Goal: Book appointment/travel/reservation

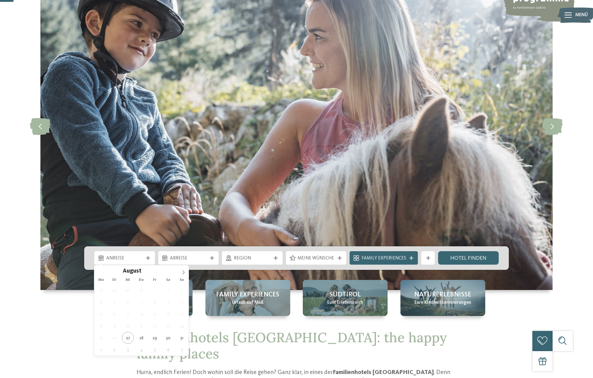
scroll to position [71, 0]
click at [182, 272] on span at bounding box center [183, 271] width 10 height 10
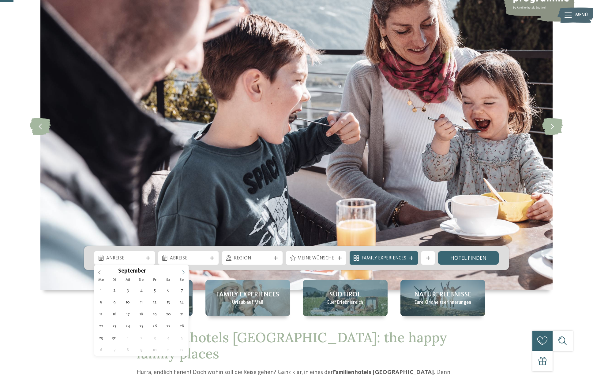
click at [184, 274] on icon at bounding box center [183, 272] width 4 height 4
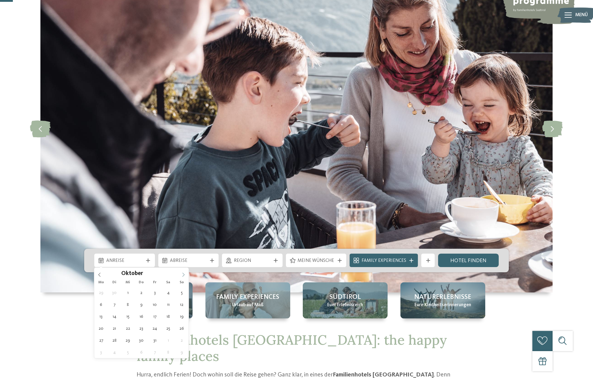
scroll to position [68, 0]
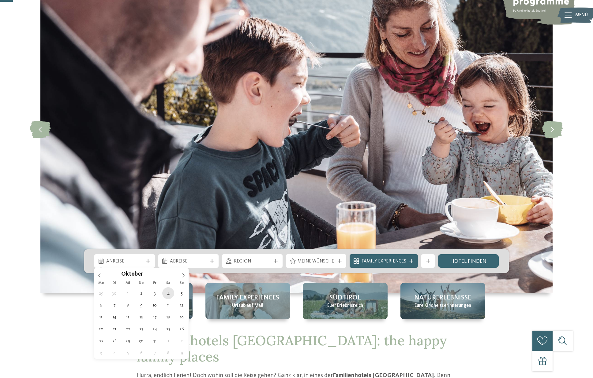
type div "04.10.2025"
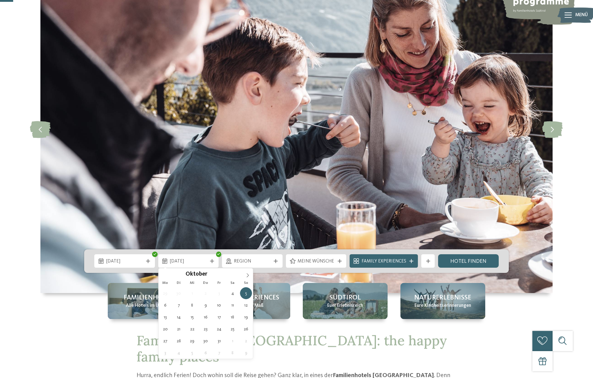
scroll to position [69, 0]
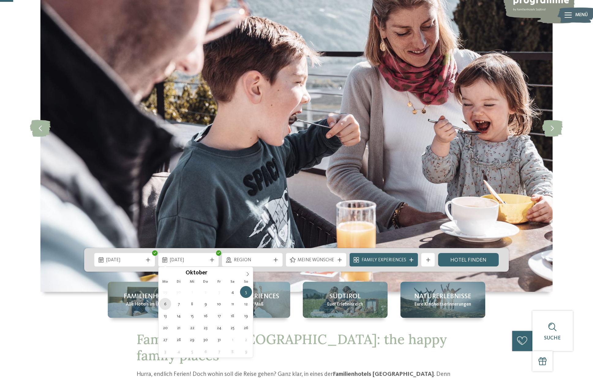
type div "06.10.2025"
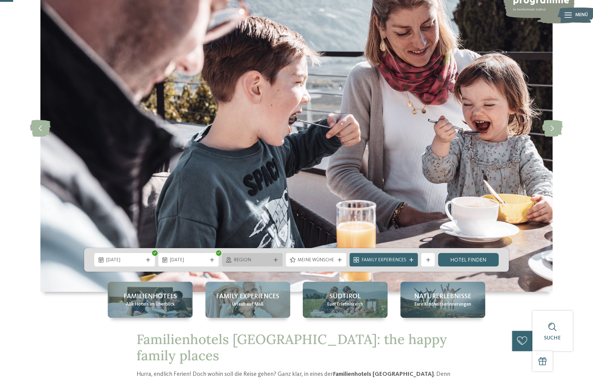
click at [277, 262] on icon at bounding box center [276, 260] width 4 height 4
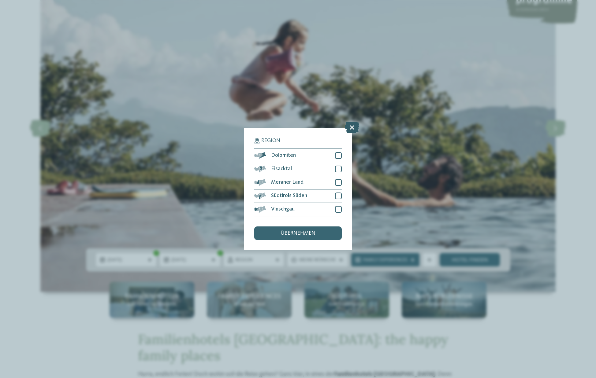
click at [350, 122] on icon at bounding box center [352, 128] width 14 height 12
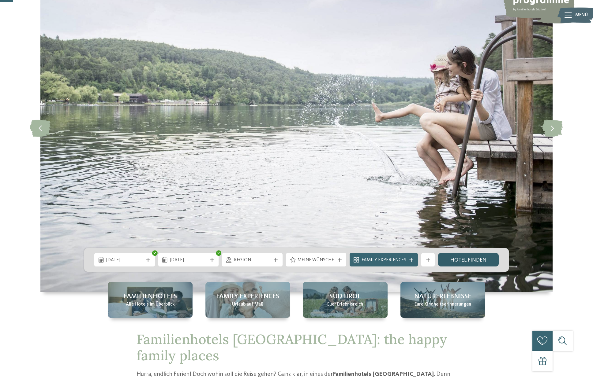
click at [475, 257] on link "Hotel finden" at bounding box center [468, 259] width 61 height 13
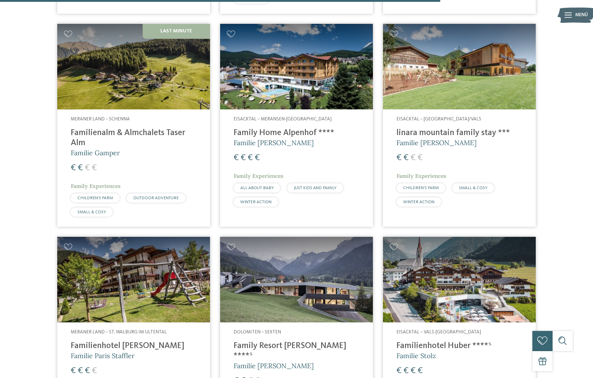
scroll to position [1309, 0]
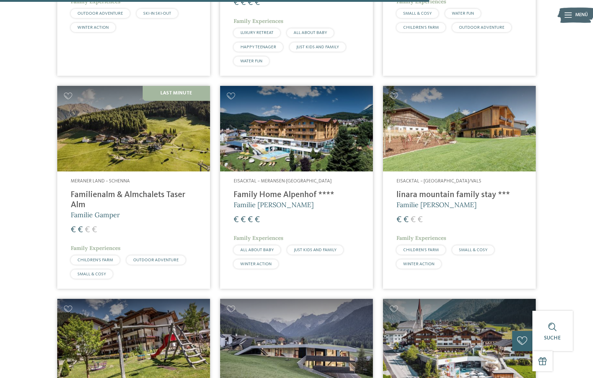
click at [137, 109] on img at bounding box center [133, 129] width 153 height 86
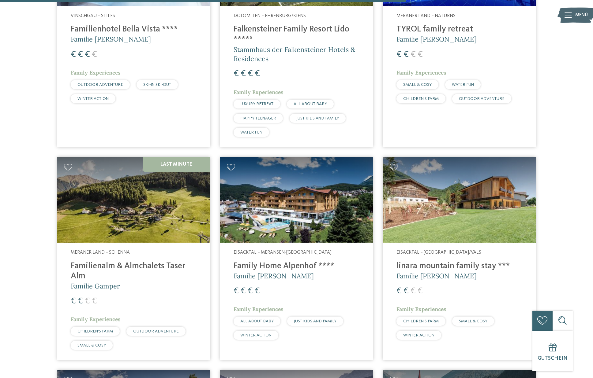
scroll to position [1238, 0]
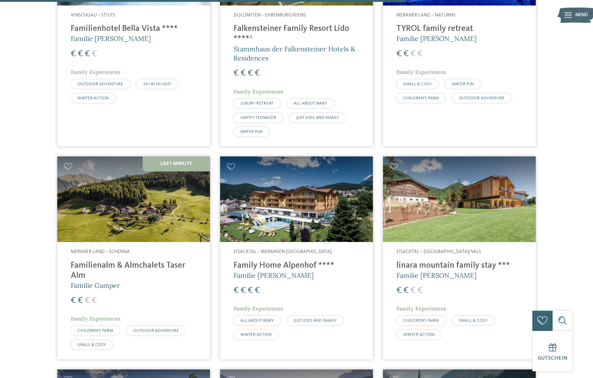
click at [452, 261] on h4 "linara mountain family stay ***" at bounding box center [459, 266] width 126 height 10
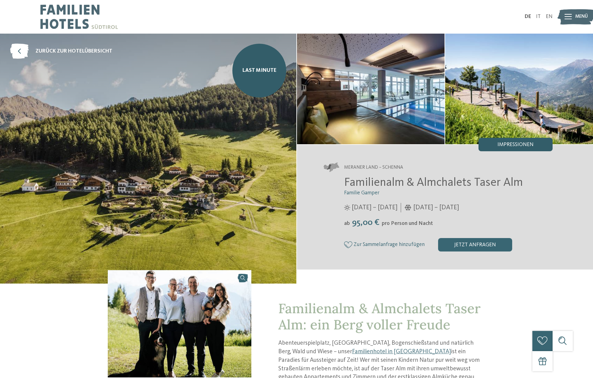
click at [511, 143] on span "Impressionen" at bounding box center [515, 145] width 36 height 6
click at [0, 0] on img at bounding box center [0, 0] width 0 height 0
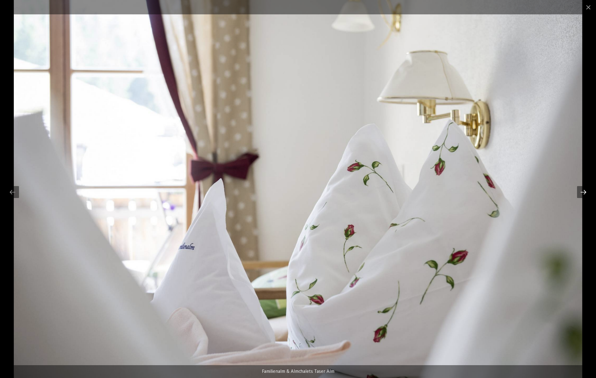
click at [586, 194] on div at bounding box center [583, 192] width 13 height 12
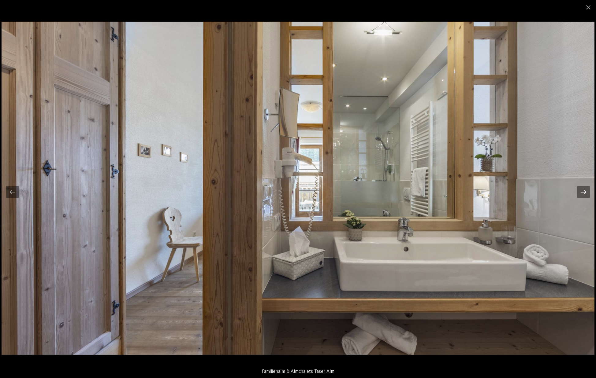
click at [583, 192] on div at bounding box center [583, 192] width 13 height 12
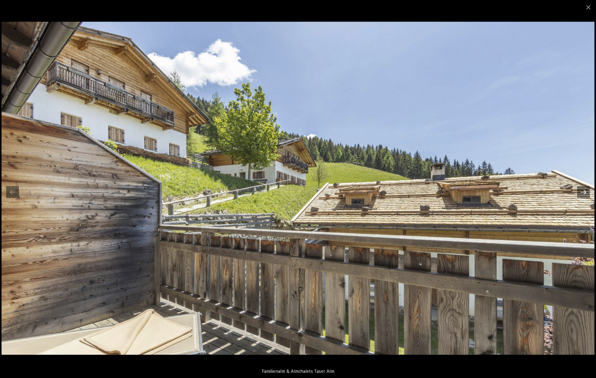
click at [583, 192] on div at bounding box center [583, 192] width 13 height 12
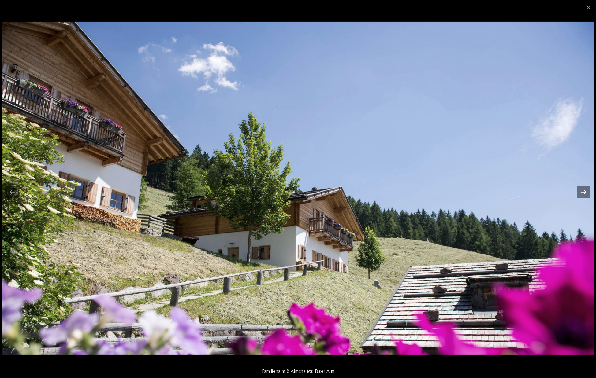
click at [583, 192] on div at bounding box center [583, 192] width 13 height 12
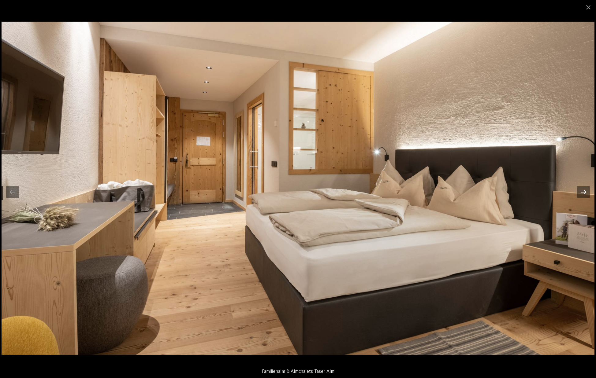
click at [583, 192] on div at bounding box center [583, 192] width 13 height 12
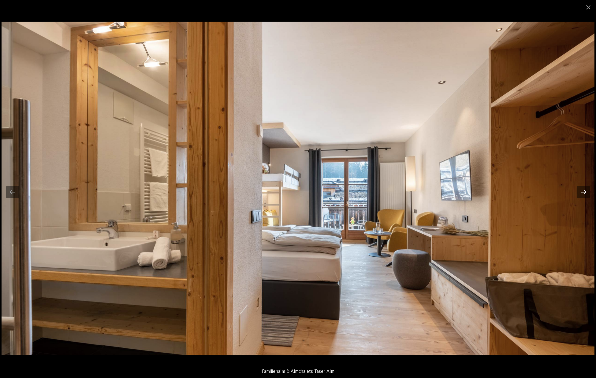
click at [583, 192] on div at bounding box center [583, 192] width 13 height 12
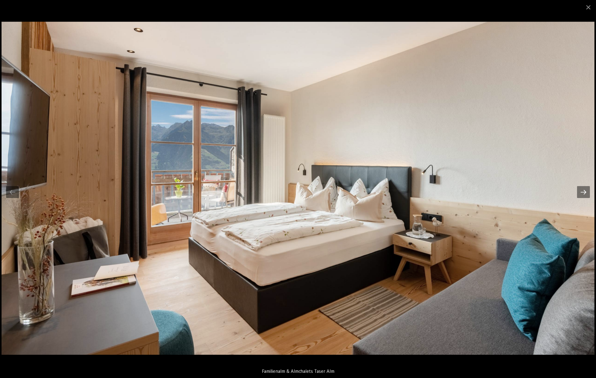
click at [583, 192] on div at bounding box center [583, 192] width 13 height 12
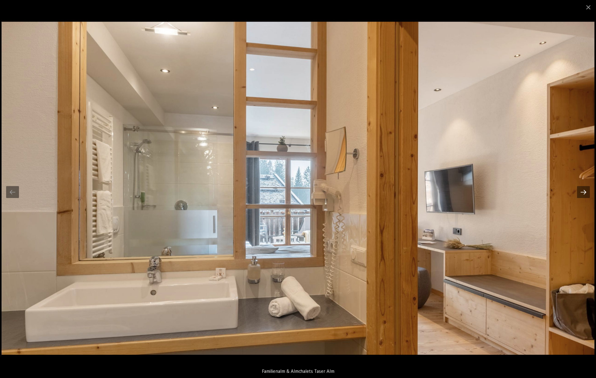
click at [583, 192] on div at bounding box center [583, 192] width 13 height 12
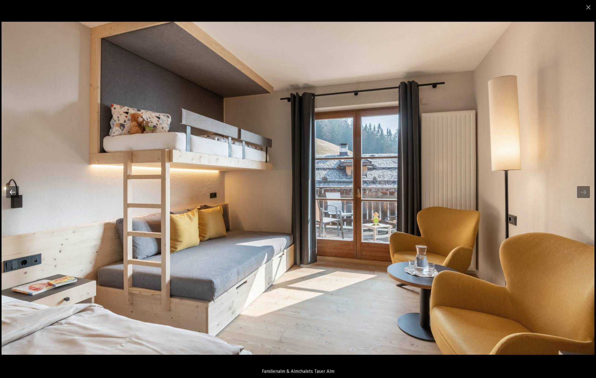
click at [12, 193] on div at bounding box center [12, 192] width 13 height 12
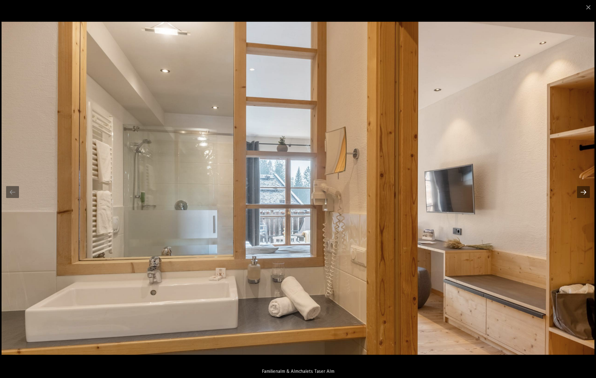
click at [581, 192] on div at bounding box center [583, 192] width 13 height 12
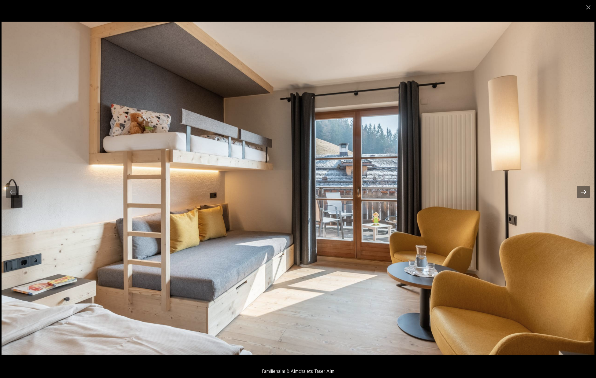
click at [580, 192] on div at bounding box center [583, 192] width 13 height 12
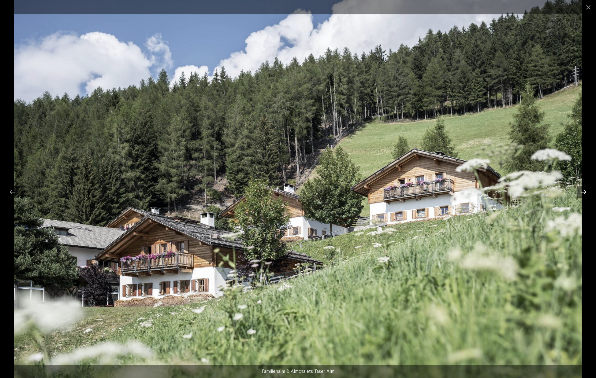
click at [580, 192] on div at bounding box center [583, 192] width 13 height 12
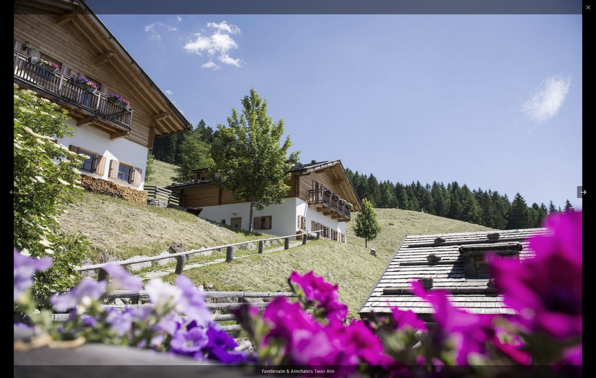
click at [582, 192] on div at bounding box center [583, 192] width 13 height 12
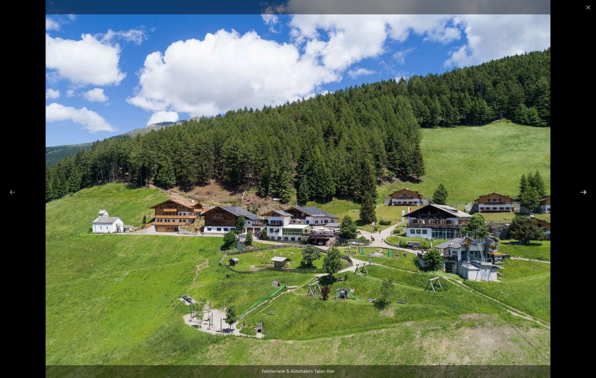
click at [582, 192] on div at bounding box center [583, 192] width 13 height 12
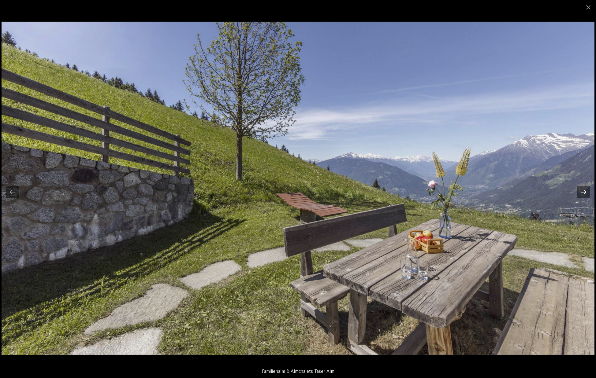
click at [582, 192] on div at bounding box center [583, 192] width 13 height 12
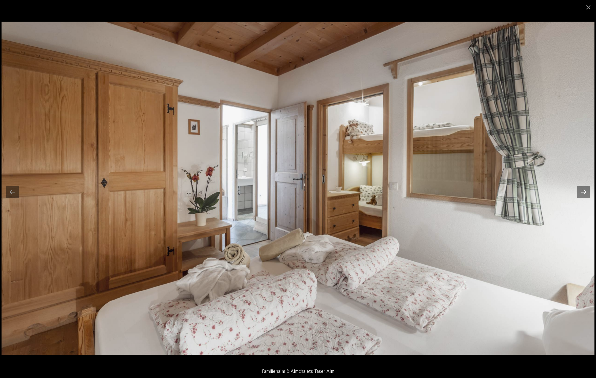
click at [582, 192] on div at bounding box center [583, 192] width 13 height 12
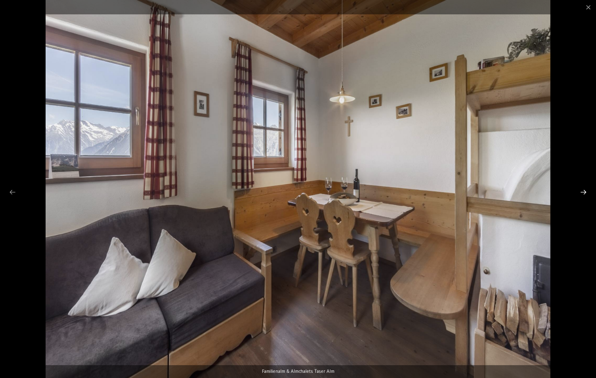
click at [582, 192] on div at bounding box center [583, 192] width 13 height 12
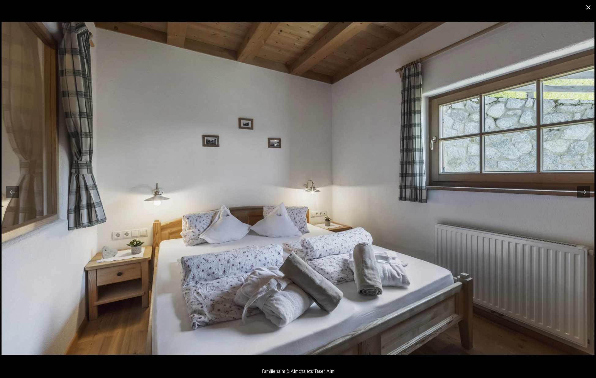
click at [587, 7] on span at bounding box center [588, 7] width 15 height 14
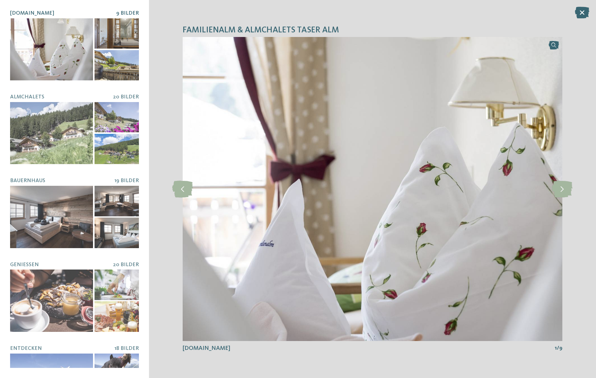
click at [585, 14] on icon at bounding box center [582, 13] width 14 height 12
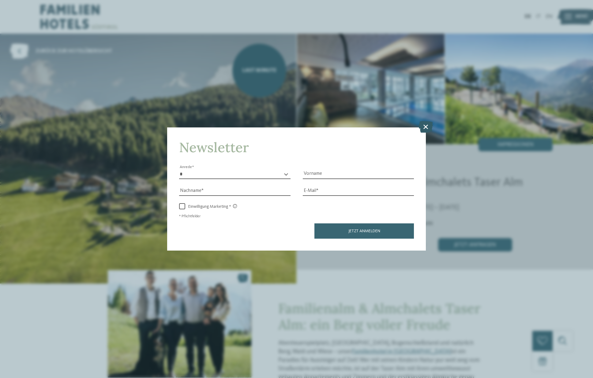
click at [423, 121] on icon at bounding box center [425, 127] width 14 height 12
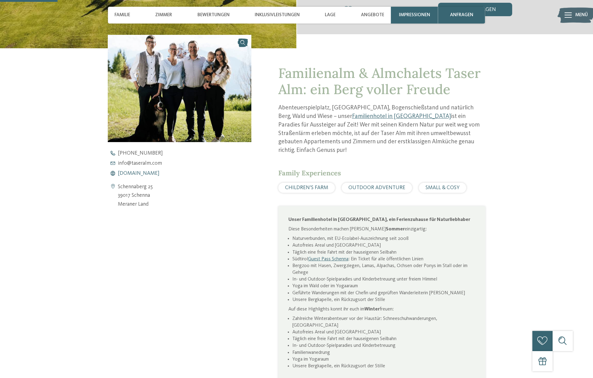
scroll to position [240, 0]
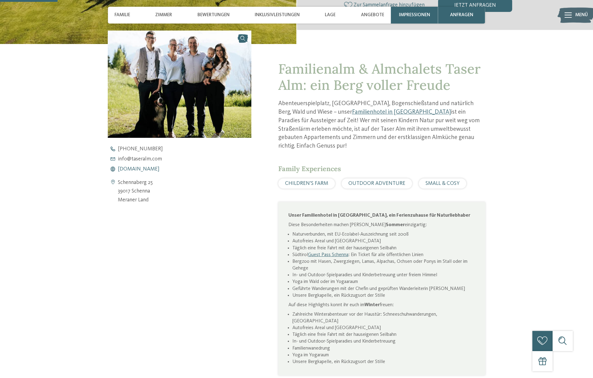
click at [128, 169] on span "www.taseralm.com" at bounding box center [139, 170] width 42 height 6
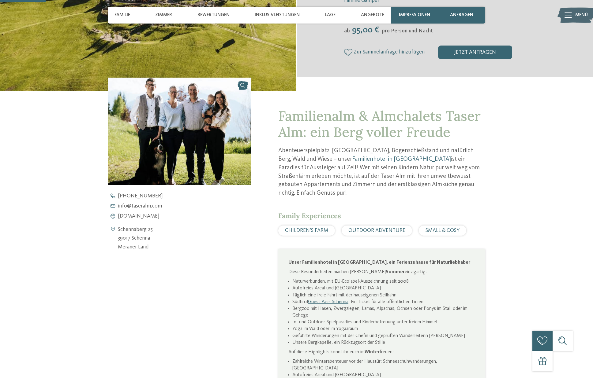
scroll to position [185, 0]
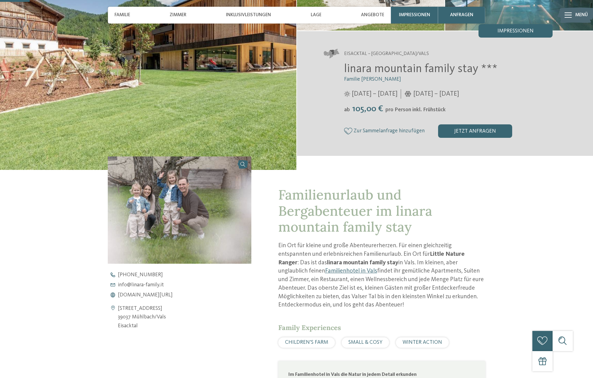
scroll to position [118, 0]
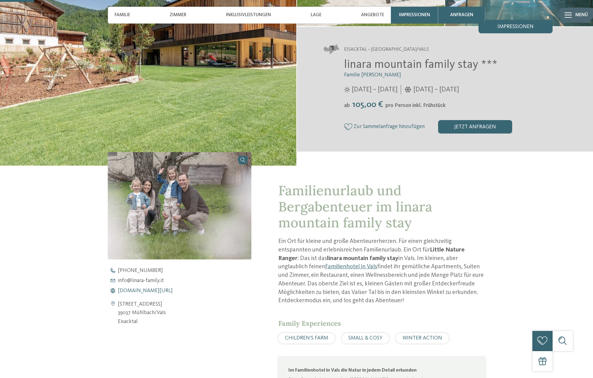
click at [135, 290] on span "www.linara-family.it/de" at bounding box center [145, 291] width 55 height 6
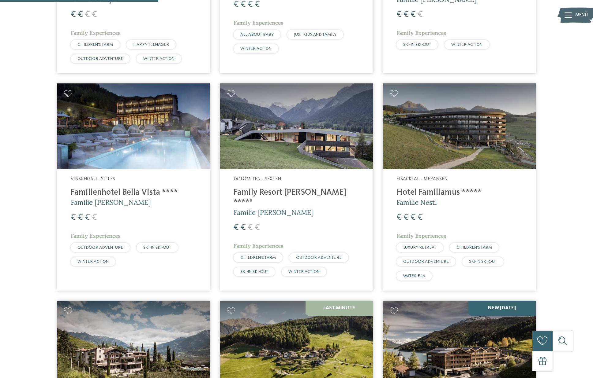
scroll to position [576, 0]
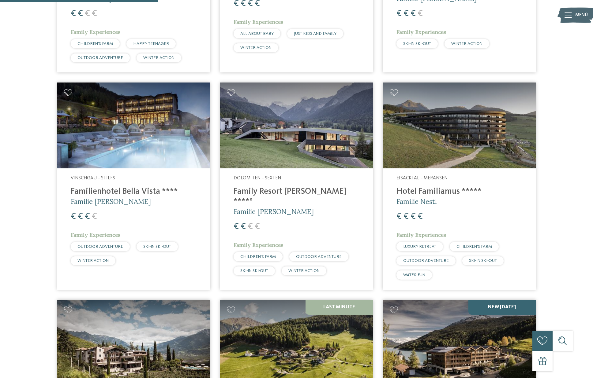
click at [337, 100] on img at bounding box center [296, 126] width 153 height 86
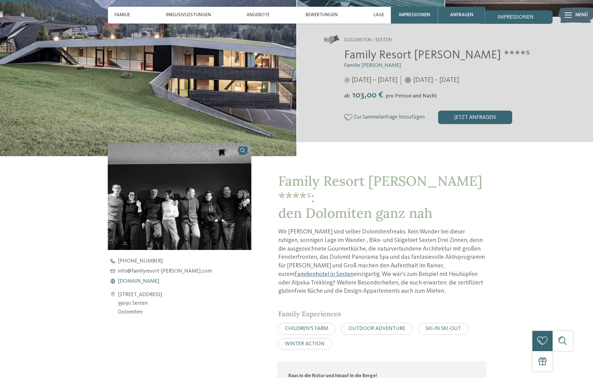
scroll to position [140, 0]
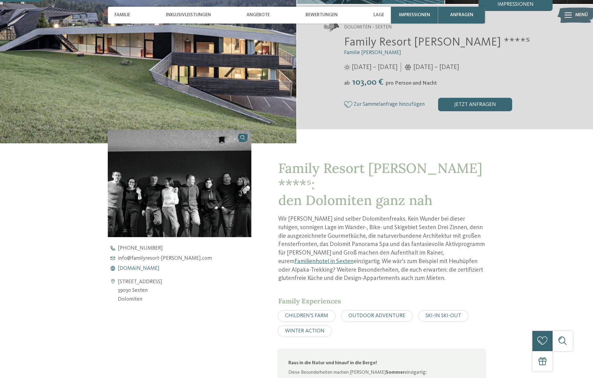
click at [144, 269] on span "[DOMAIN_NAME]" at bounding box center [139, 269] width 42 height 6
